Goal: Task Accomplishment & Management: Manage account settings

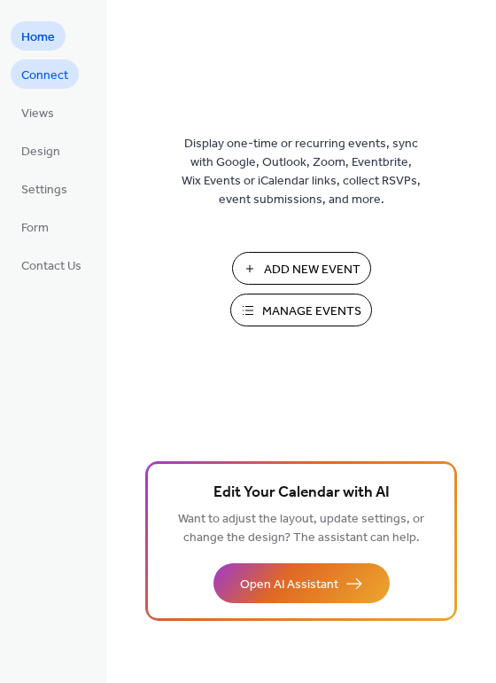
click at [53, 74] on span "Connect" at bounding box center [44, 75] width 47 height 19
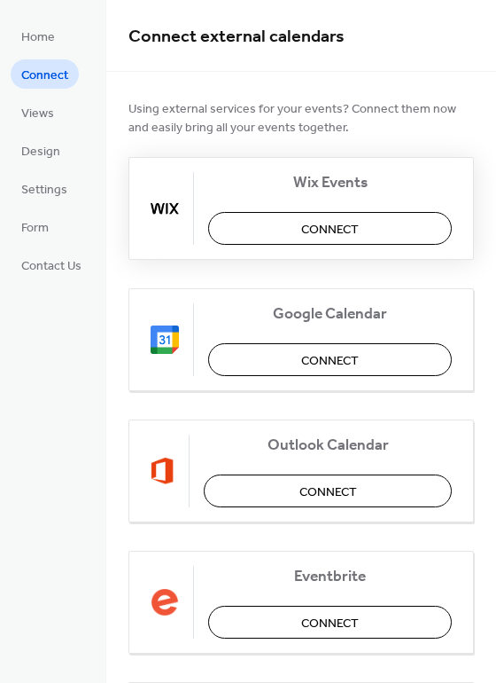
click at [304, 232] on span "Connect" at bounding box center [330, 230] width 58 height 19
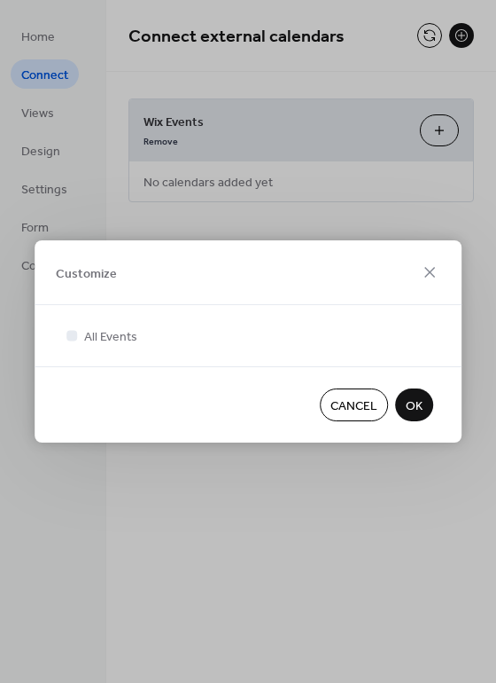
click at [418, 410] on span "OK" at bounding box center [414, 406] width 17 height 19
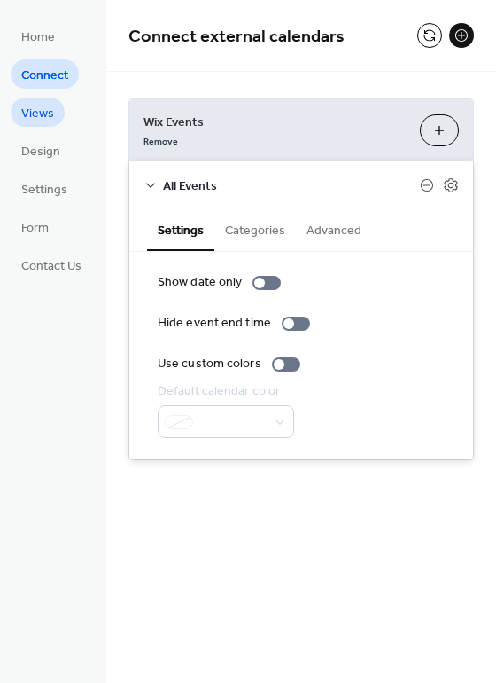
click at [43, 105] on span "Views" at bounding box center [37, 114] width 33 height 19
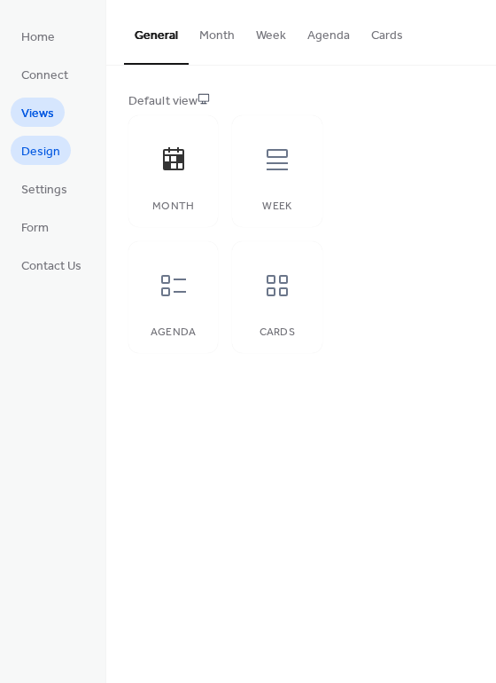
click at [40, 156] on span "Design" at bounding box center [40, 152] width 39 height 19
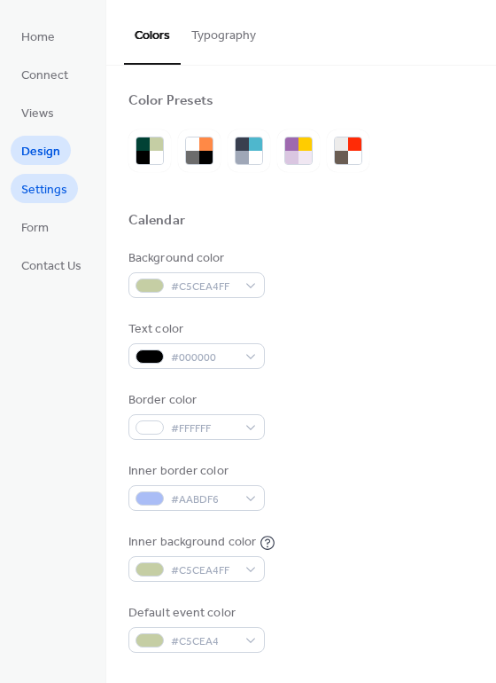
click at [41, 187] on span "Settings" at bounding box center [44, 190] width 46 height 19
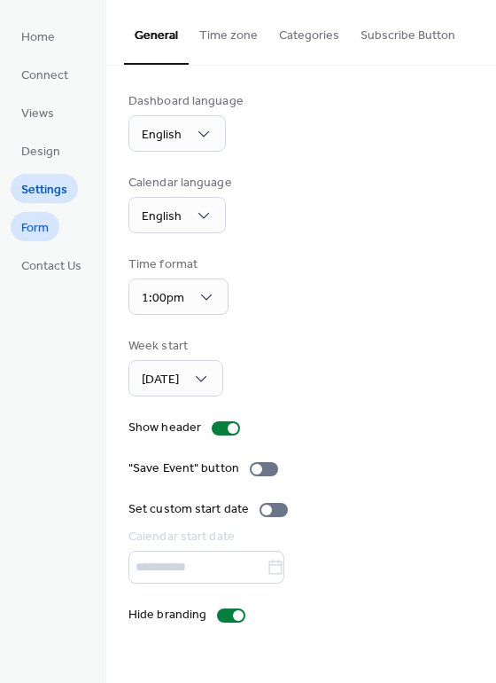
click at [43, 222] on span "Form" at bounding box center [34, 228] width 27 height 19
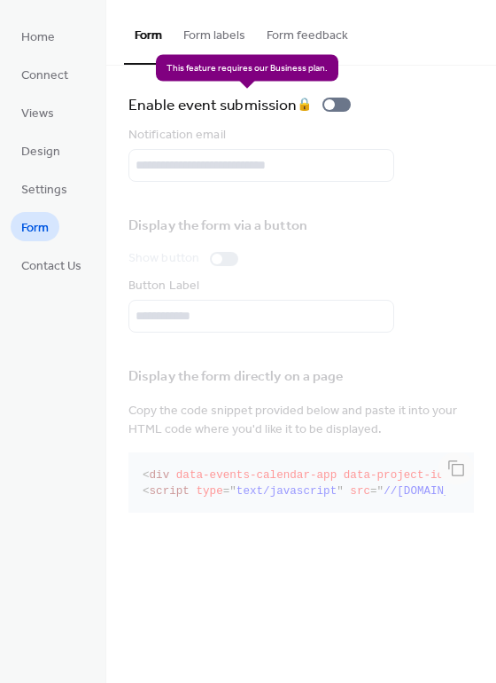
click at [342, 105] on div "Enable event submission 🔒" at bounding box center [244, 104] width 230 height 25
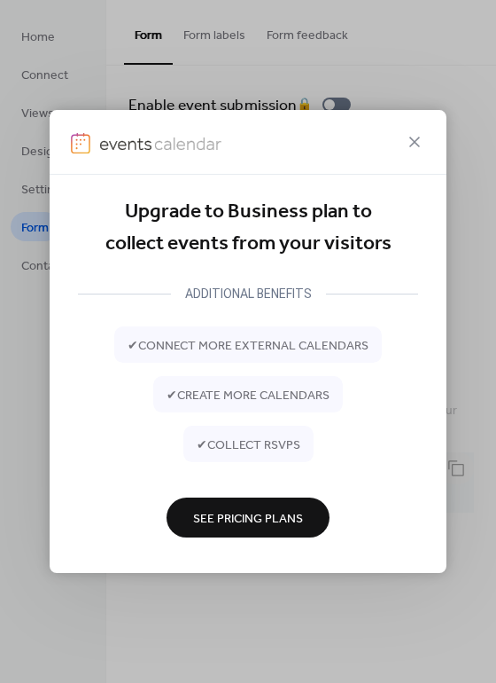
click at [236, 449] on span "✔ collect RSVPs" at bounding box center [249, 444] width 104 height 19
click at [230, 516] on span "See Pricing Plans" at bounding box center [248, 518] width 110 height 19
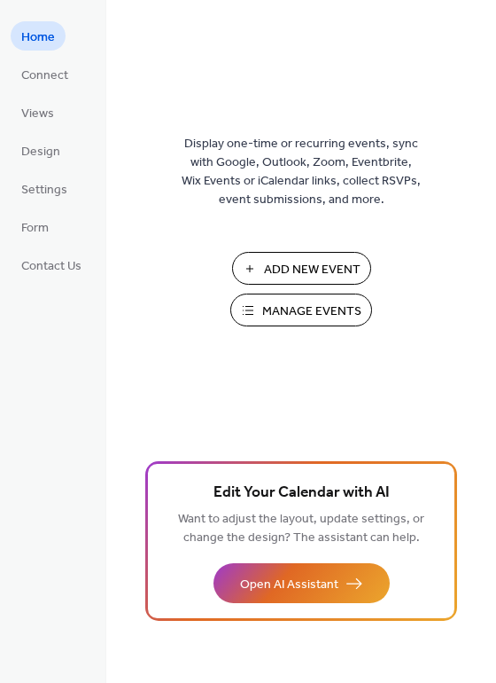
click at [346, 308] on span "Manage Events" at bounding box center [311, 311] width 99 height 19
click at [317, 321] on span "Manage Events" at bounding box center [311, 311] width 99 height 19
click at [349, 314] on span "Manage Events" at bounding box center [311, 311] width 99 height 19
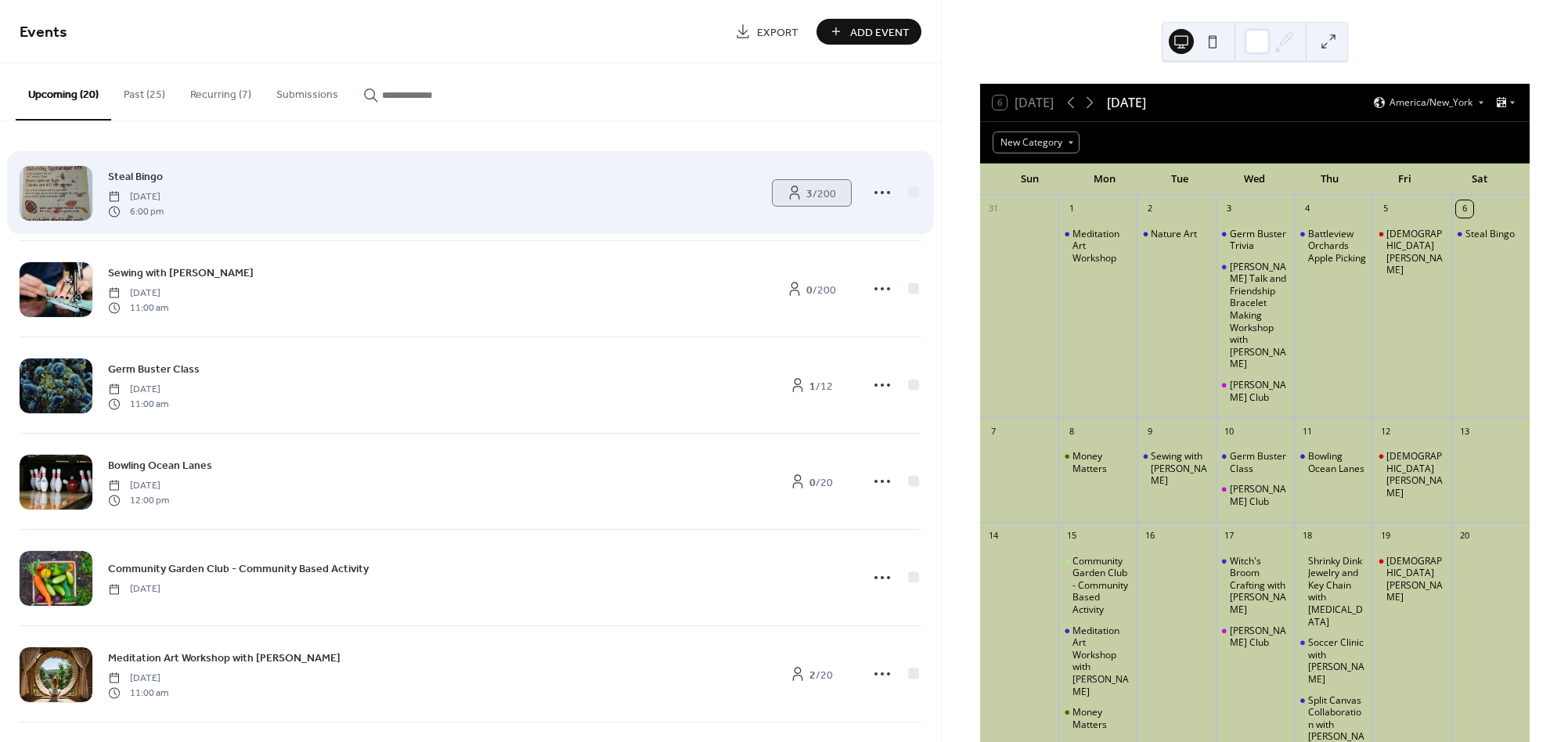
click at [816, 200] on span "3 / 200" at bounding box center [821, 193] width 30 height 17
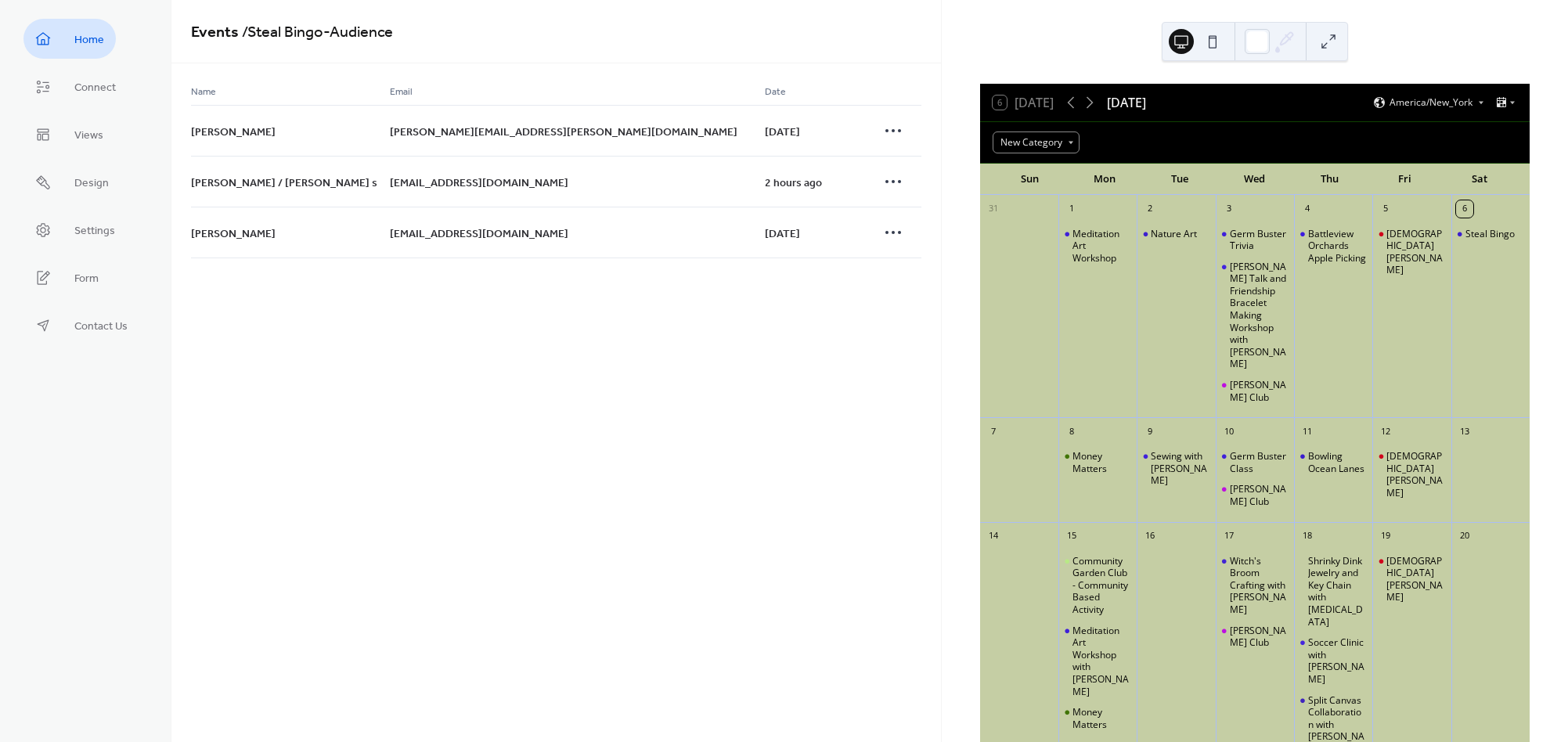
click at [95, 36] on span "Home" at bounding box center [89, 40] width 30 height 17
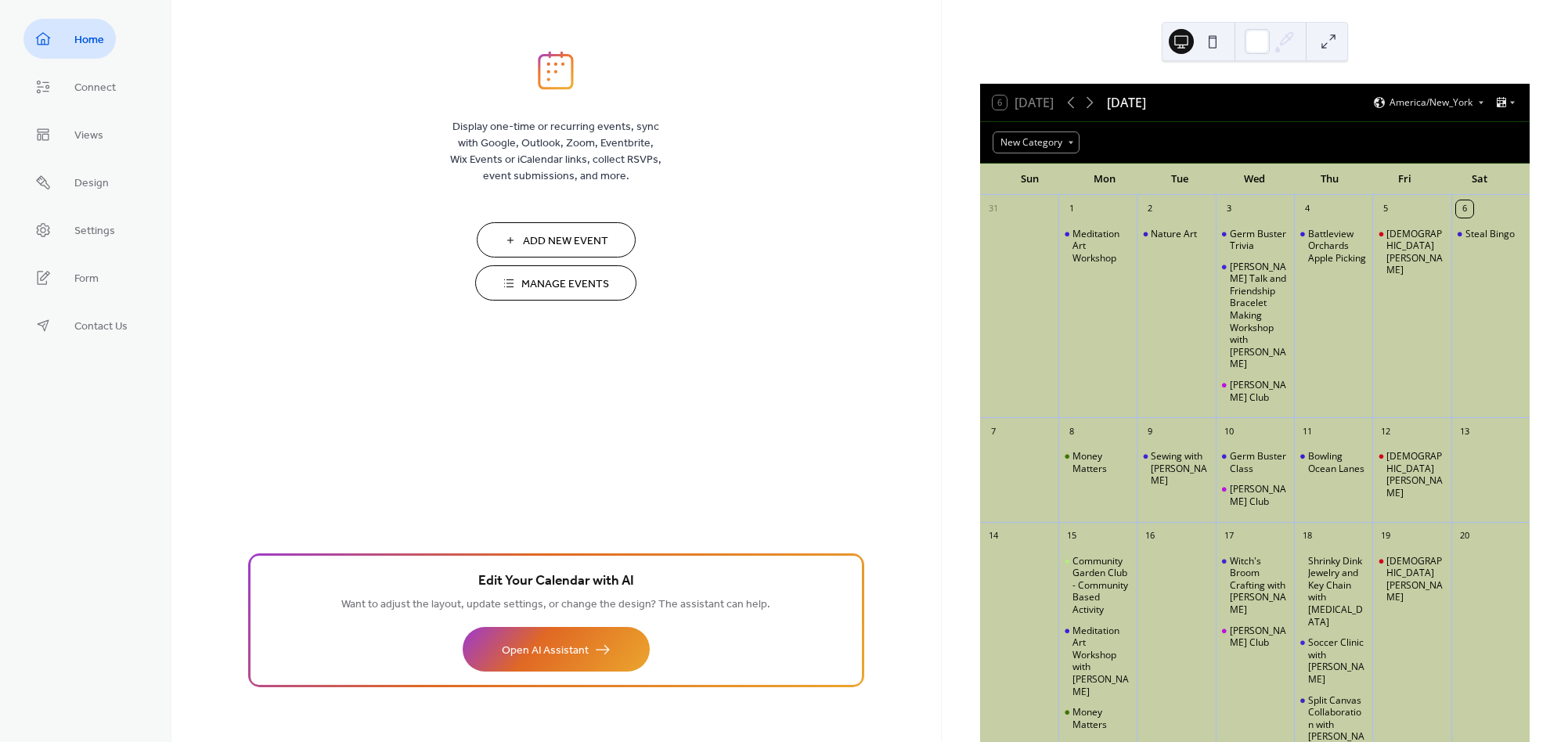
click at [503, 278] on button "Manage Events" at bounding box center [555, 284] width 162 height 35
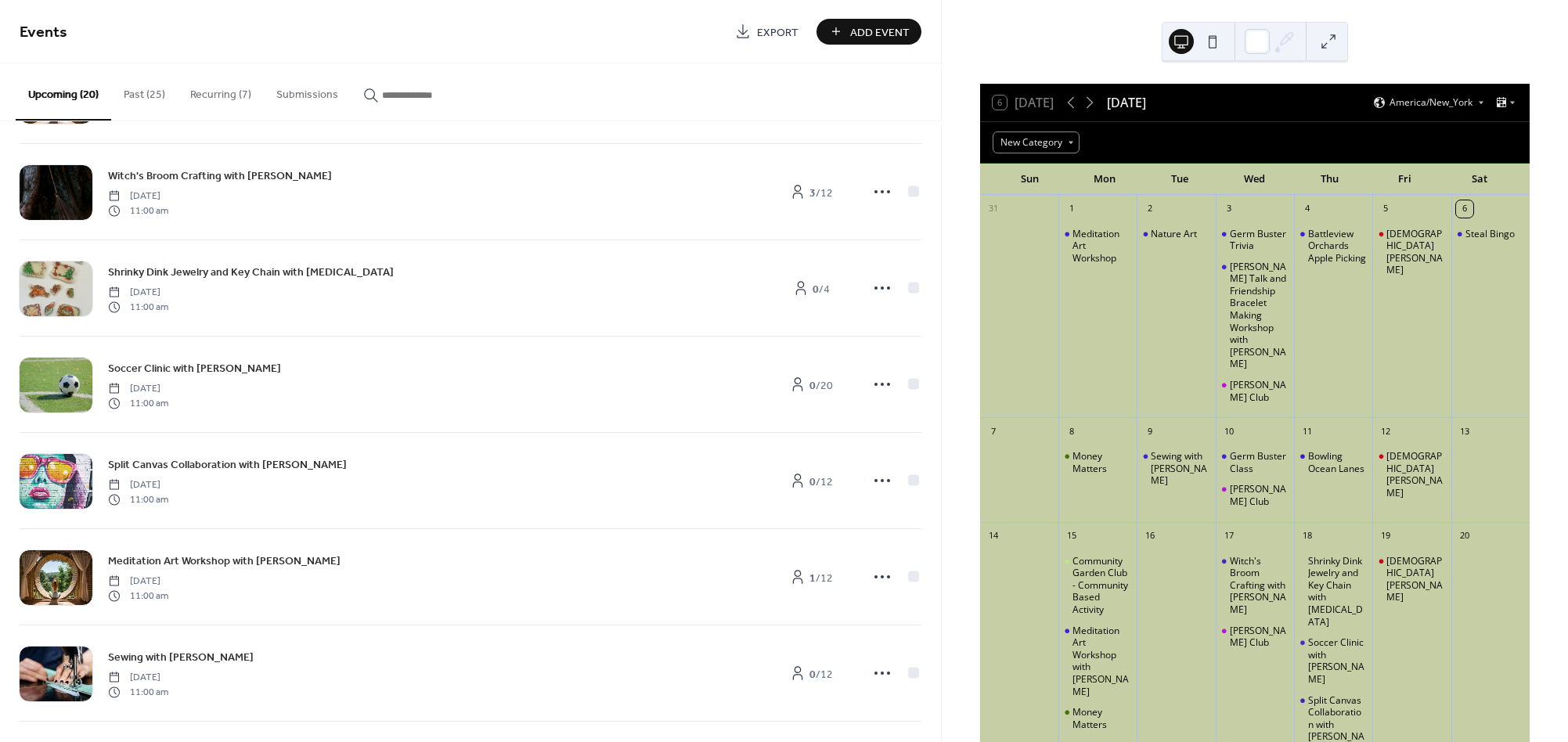
scroll to position [581, 0]
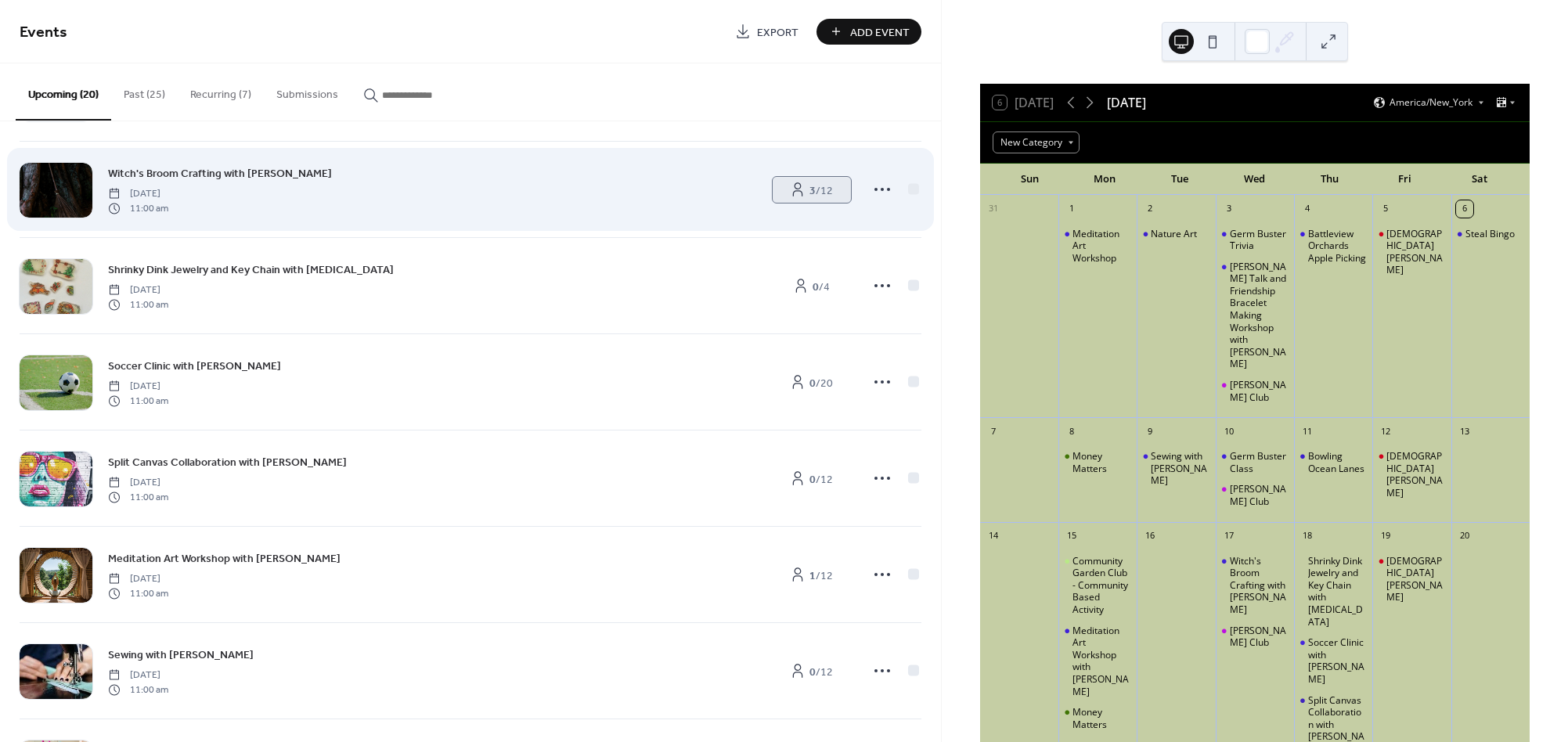
click at [815, 187] on span "3 / 12" at bounding box center [821, 191] width 24 height 17
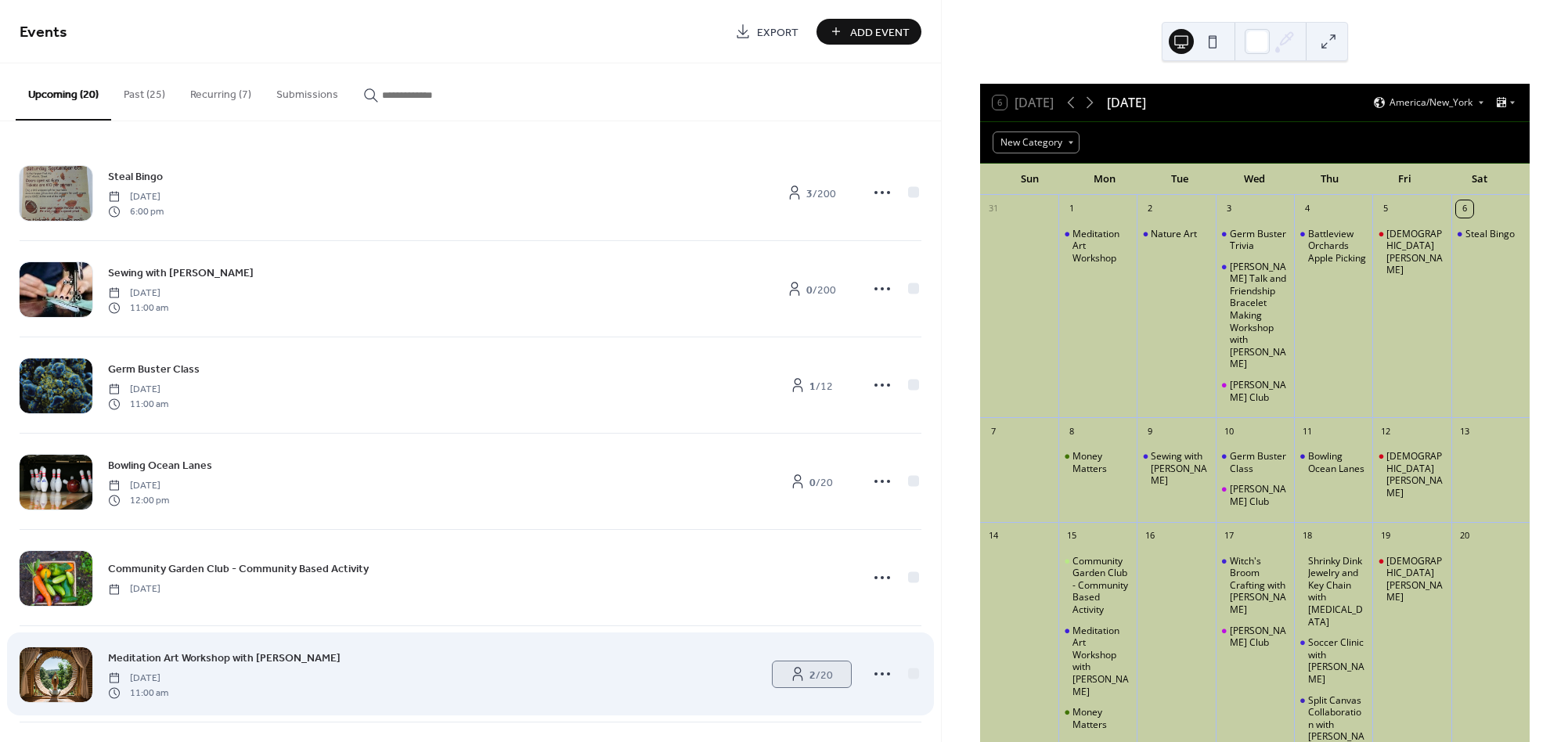
click at [817, 678] on span "2 / 20" at bounding box center [821, 675] width 24 height 17
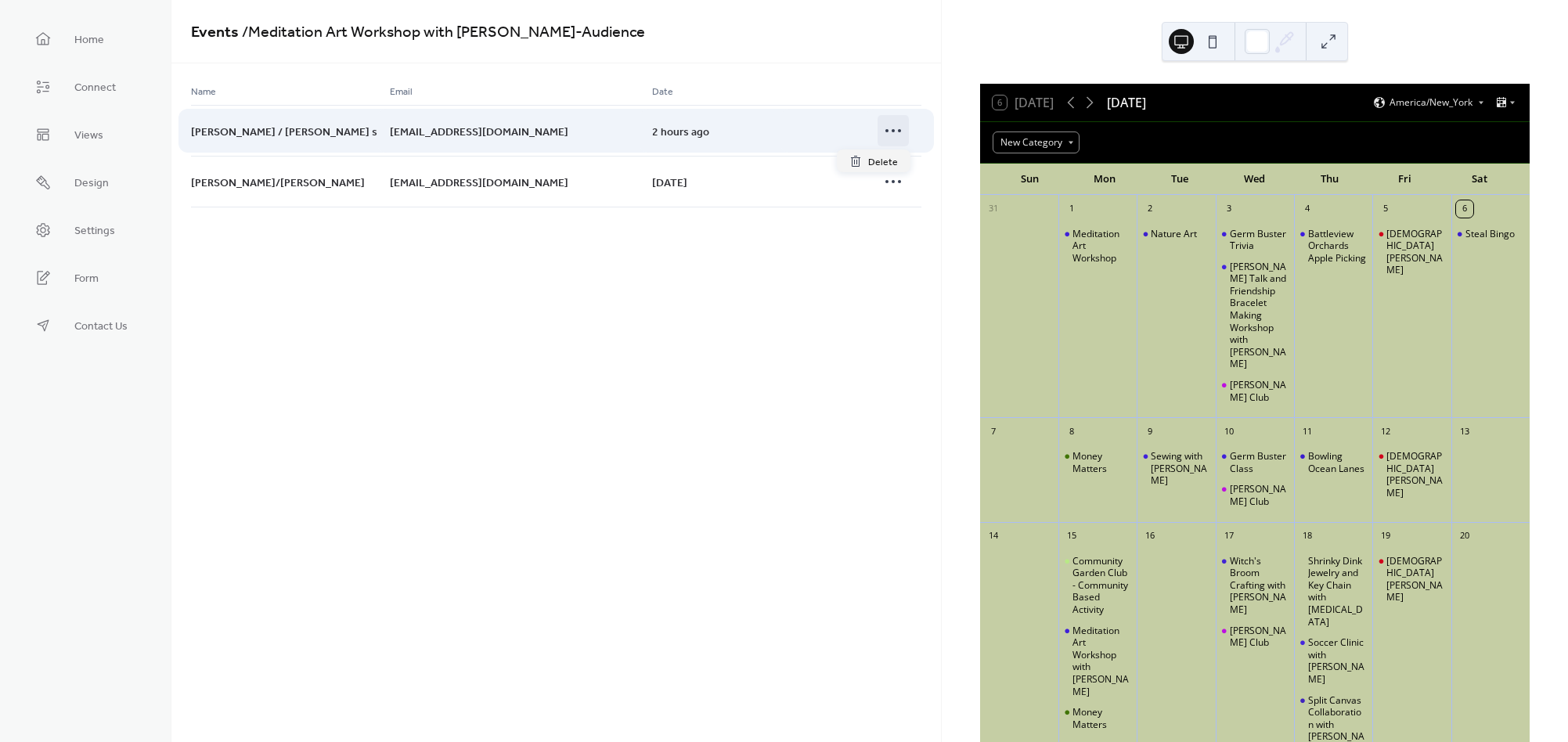
click at [886, 138] on icon at bounding box center [893, 131] width 25 height 25
click at [893, 127] on icon at bounding box center [893, 131] width 25 height 25
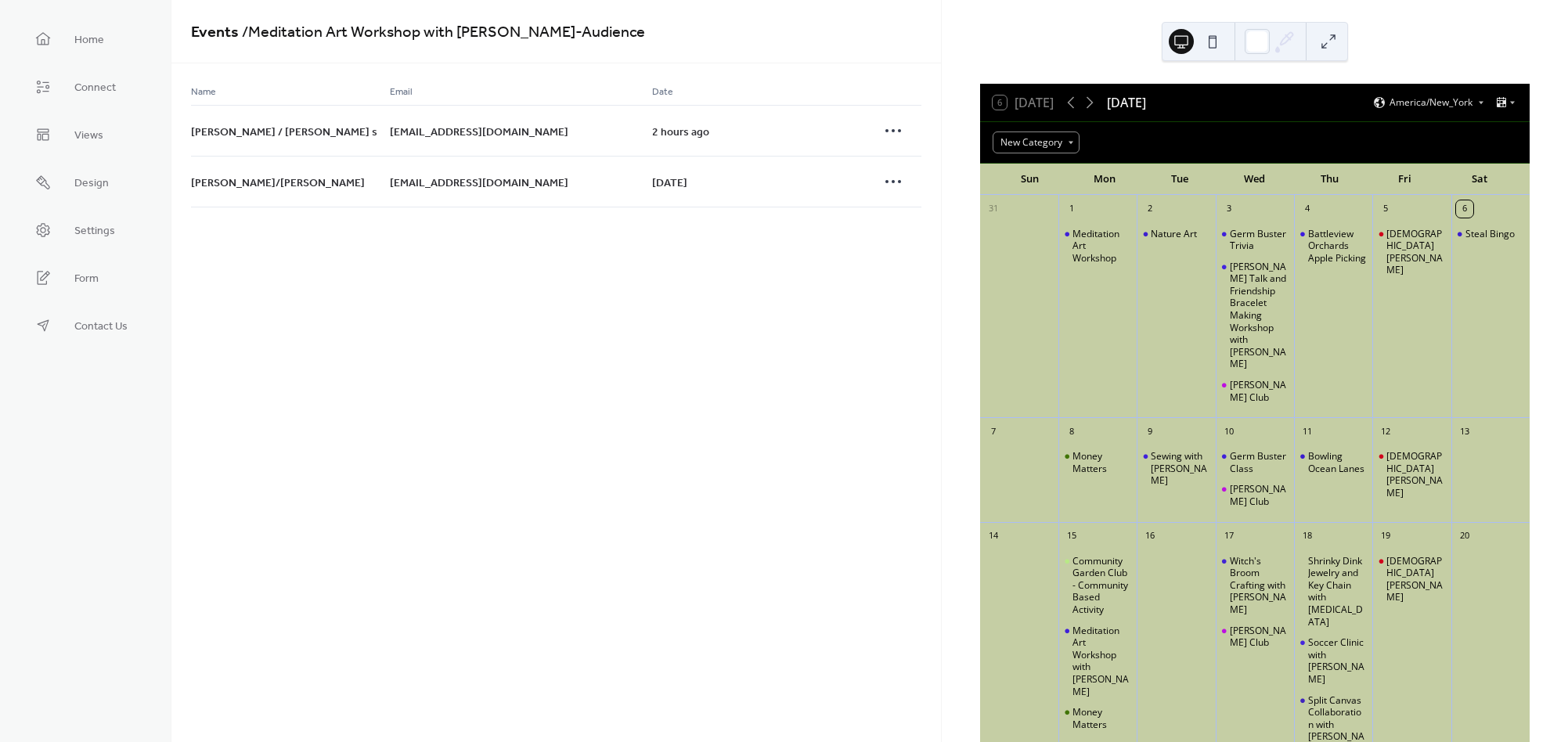
click at [734, 340] on div "Events / Meditation Art Workshop with Dara - Audience Name Email Date [PERSON_N…" at bounding box center [555, 371] width 769 height 742
click at [252, 299] on div "Events / Meditation Art Workshop with Dara - Audience Name Email Date [PERSON_N…" at bounding box center [555, 371] width 769 height 742
click at [373, 300] on div "Events / Meditation Art Workshop with Dara - Audience Name Email Date [PERSON_N…" at bounding box center [555, 371] width 769 height 742
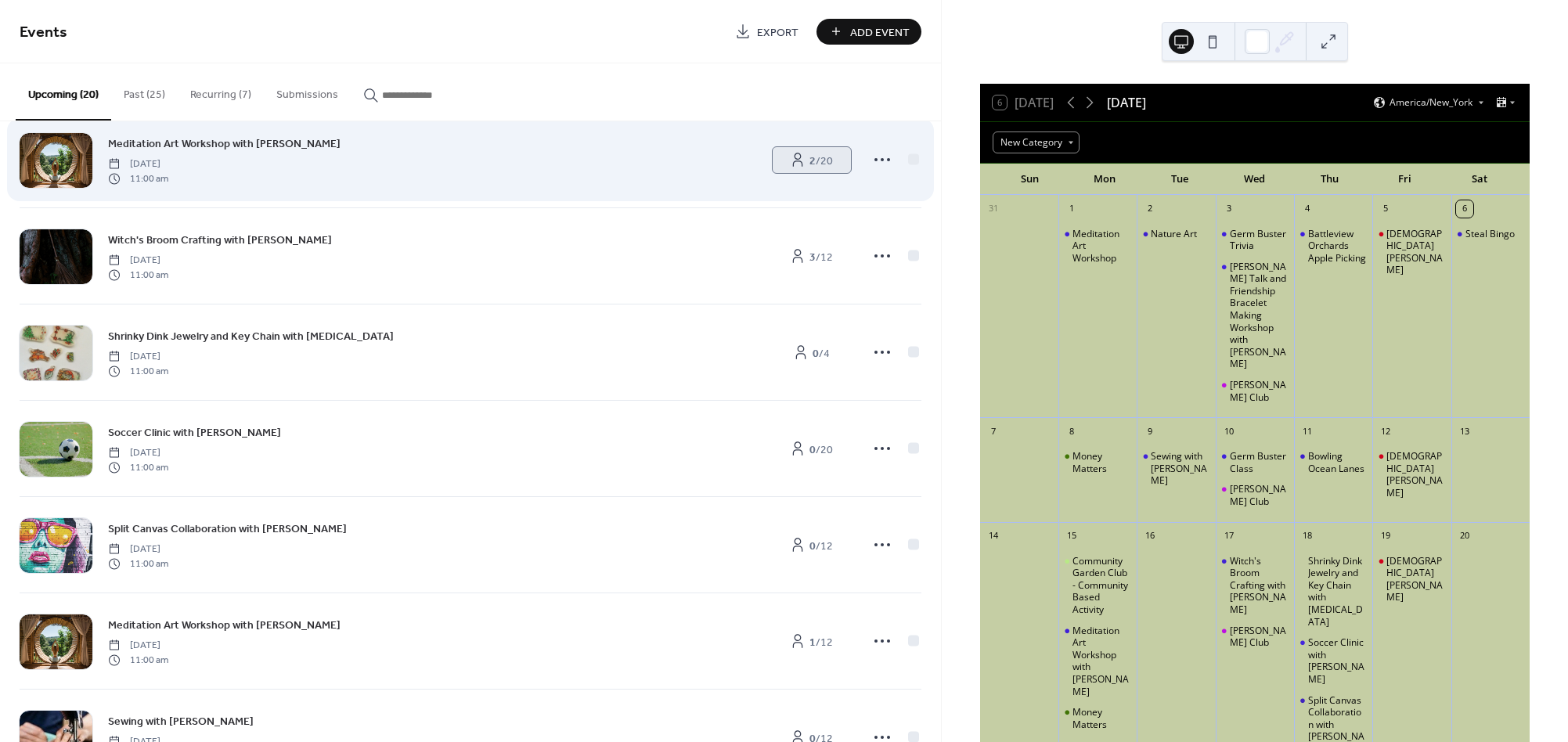
scroll to position [519, 0]
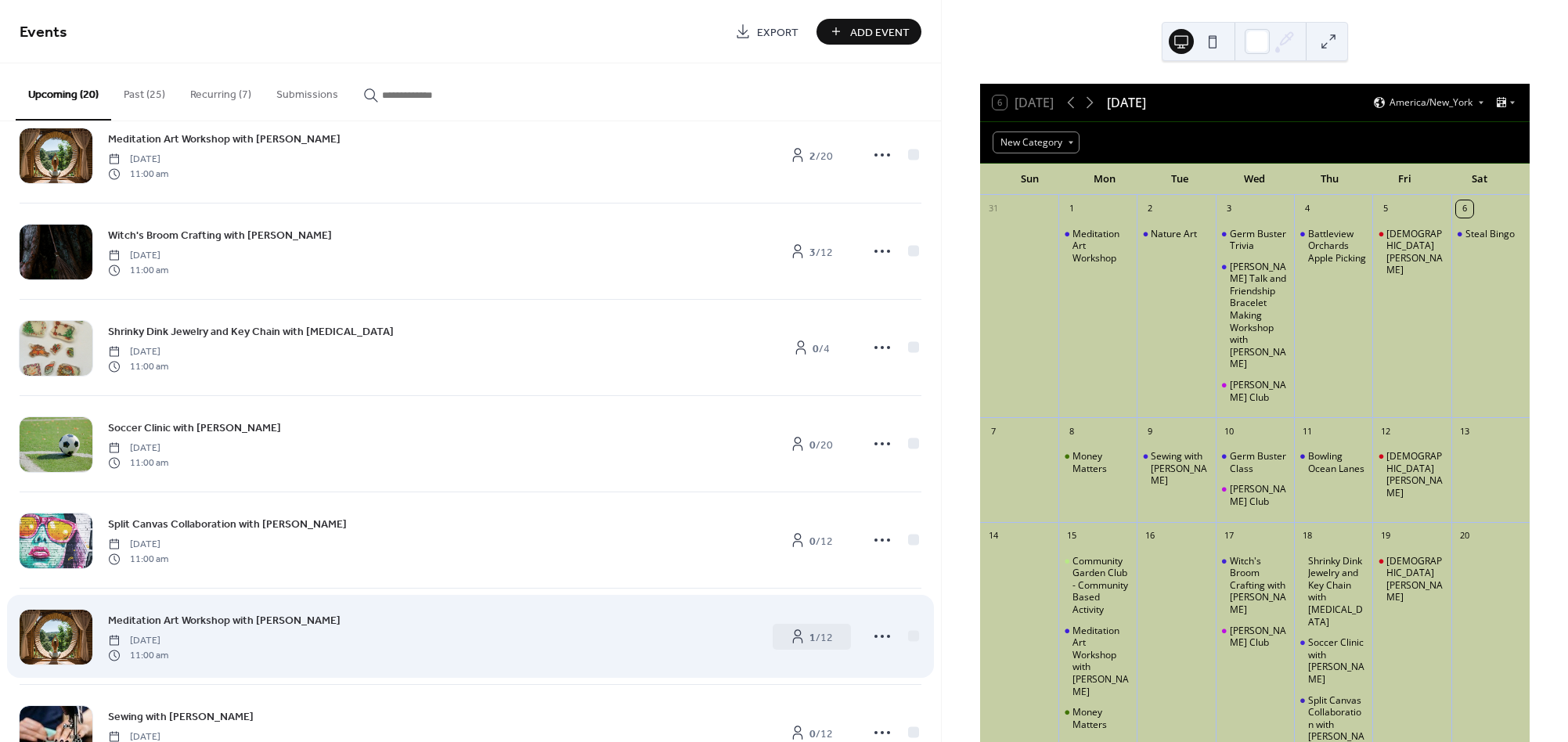
click at [621, 613] on div "Meditation Art Workshop with [PERSON_NAME] [DATE] 11:00 am" at bounding box center [432, 636] width 648 height 50
click at [614, 625] on div "Meditation Art Workshop with [PERSON_NAME] [DATE] 11:00 am" at bounding box center [432, 636] width 648 height 50
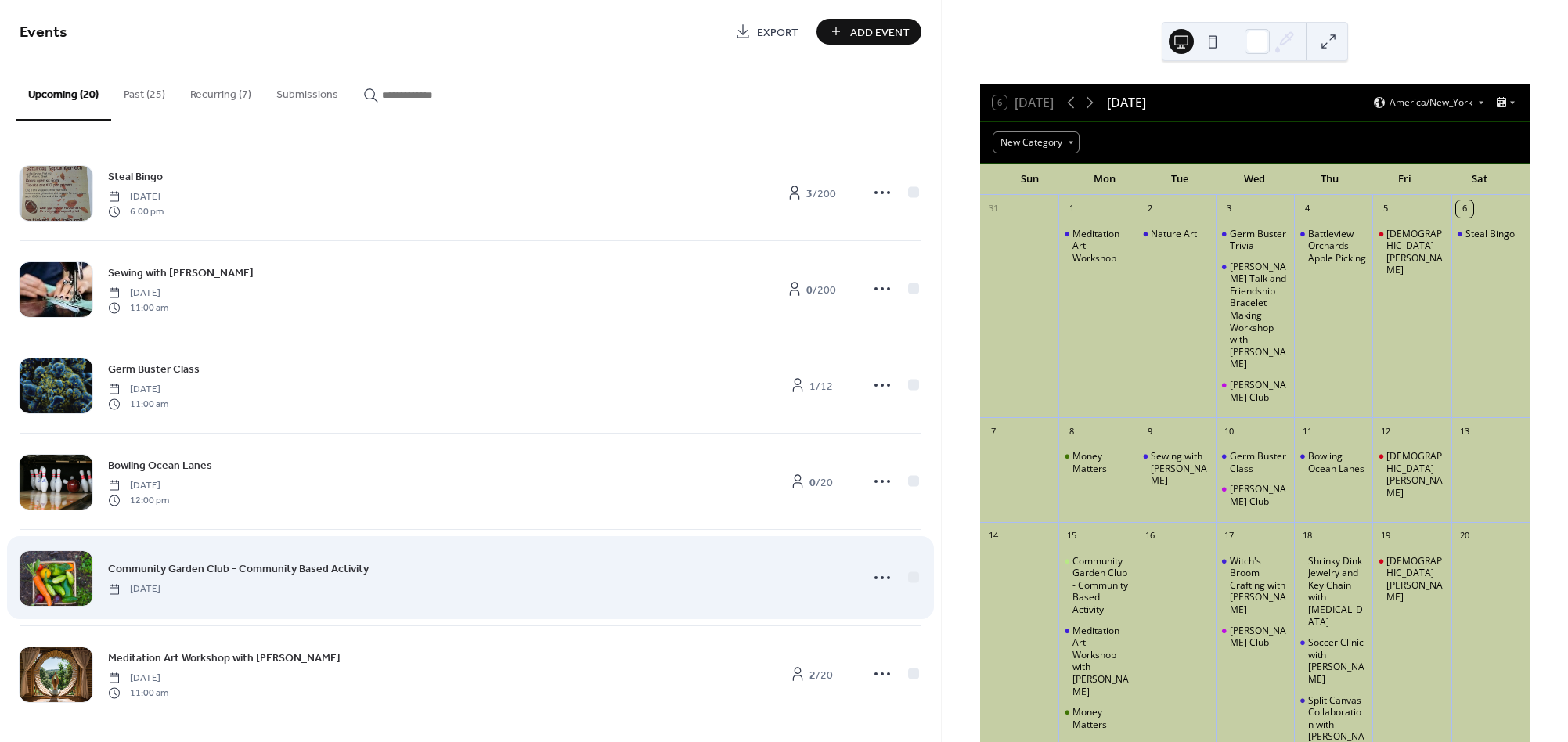
scroll to position [0, 0]
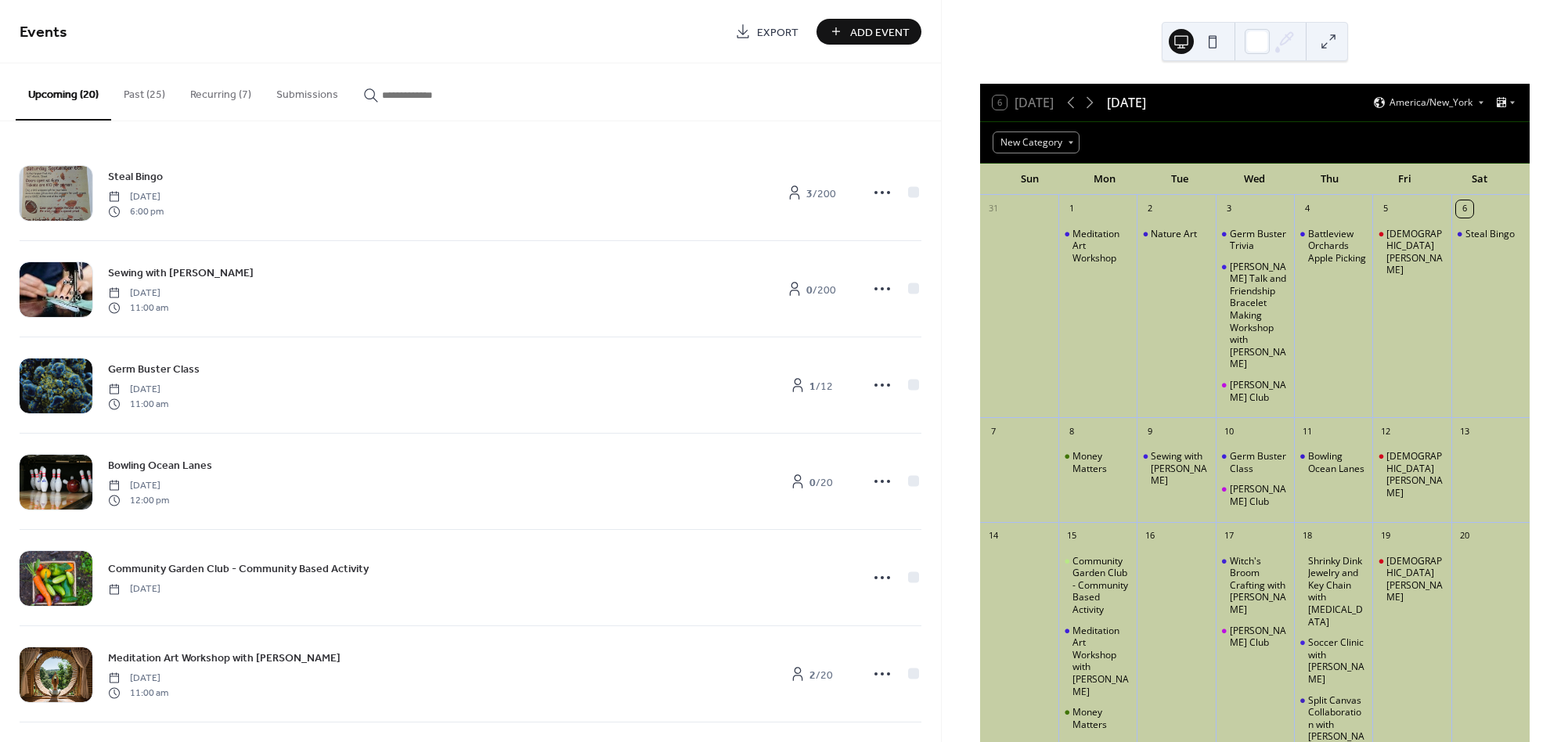
click at [766, 30] on span "Export" at bounding box center [777, 32] width 41 height 17
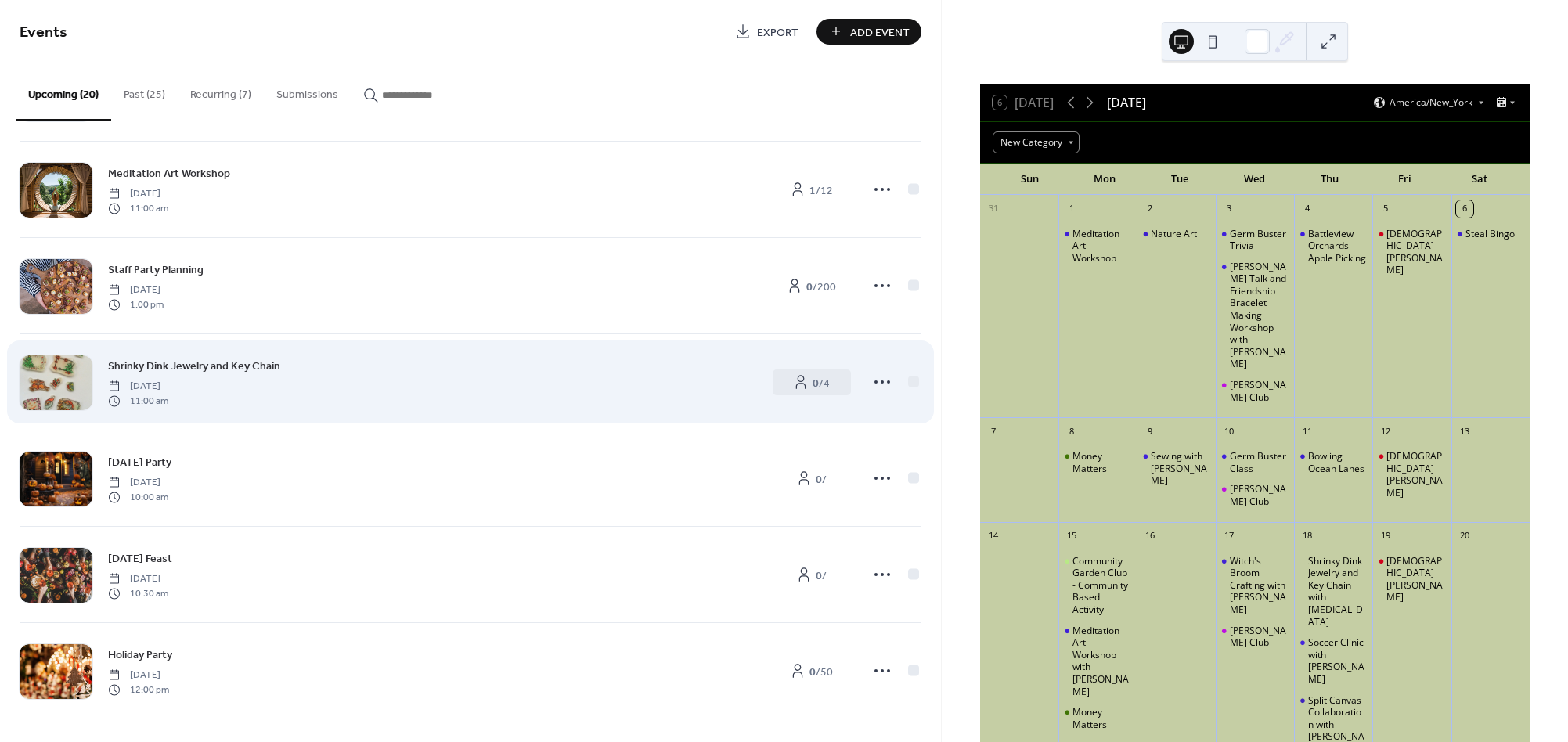
scroll to position [1349, 0]
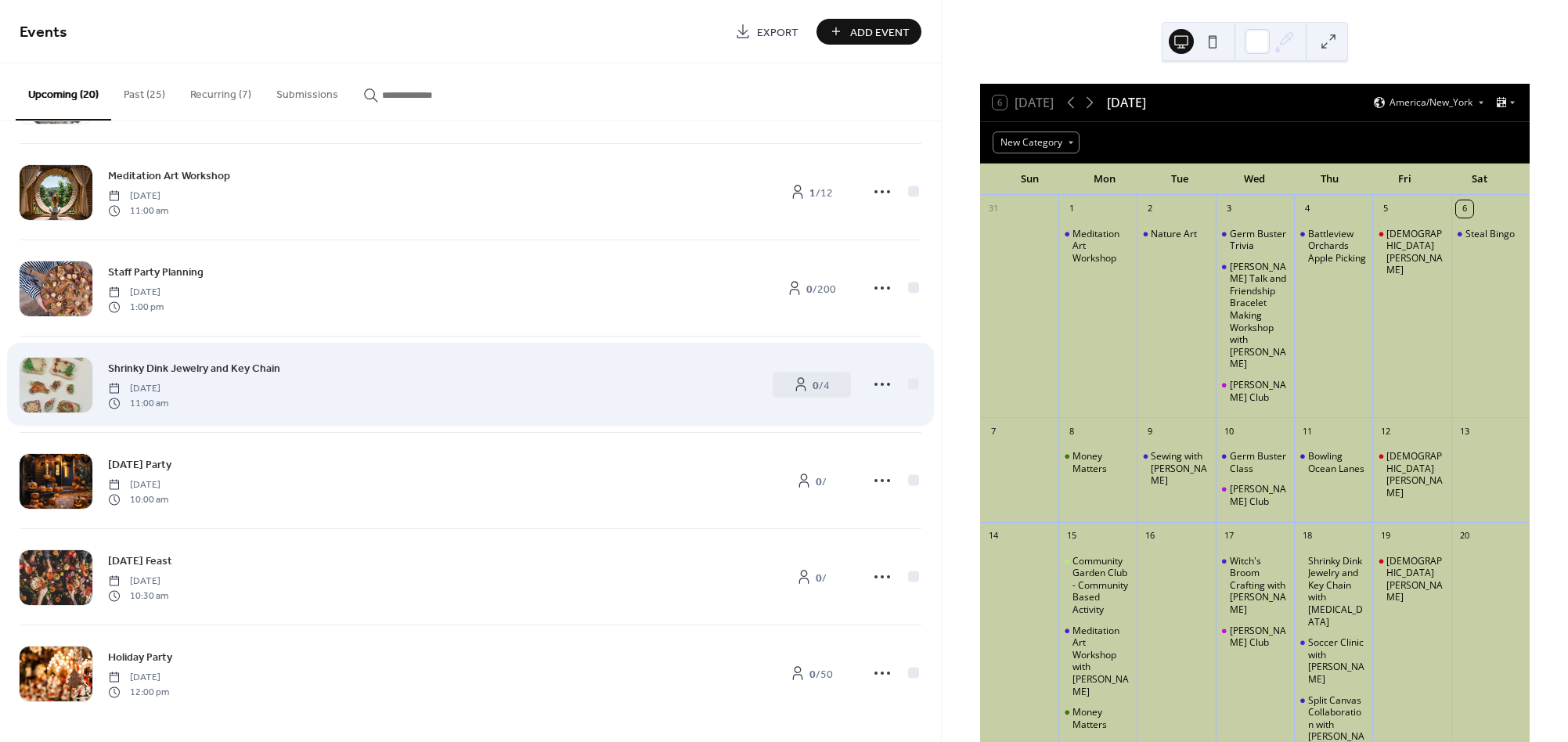
click at [768, 31] on link "Export" at bounding box center [766, 31] width 87 height 26
